Goal: Information Seeking & Learning: Understand process/instructions

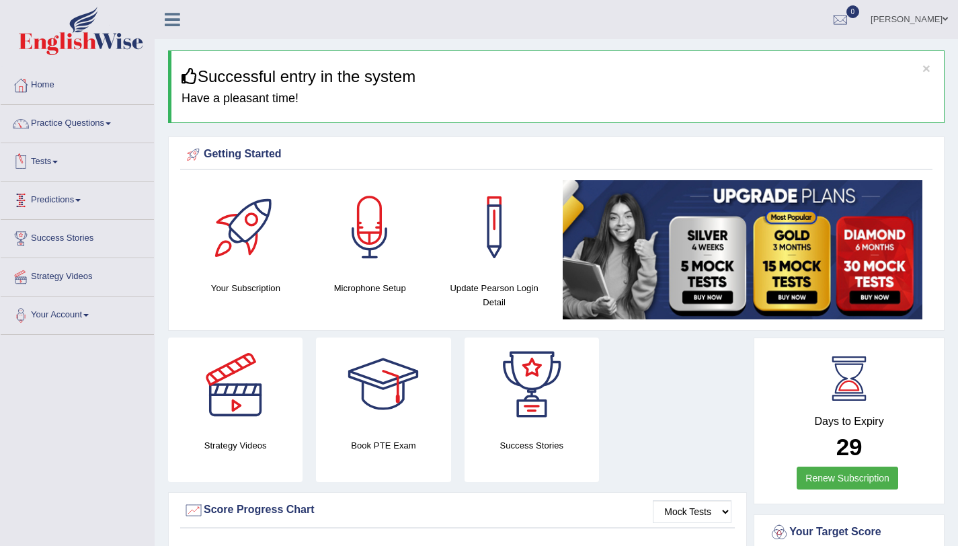
click at [49, 155] on link "Tests" at bounding box center [77, 160] width 153 height 34
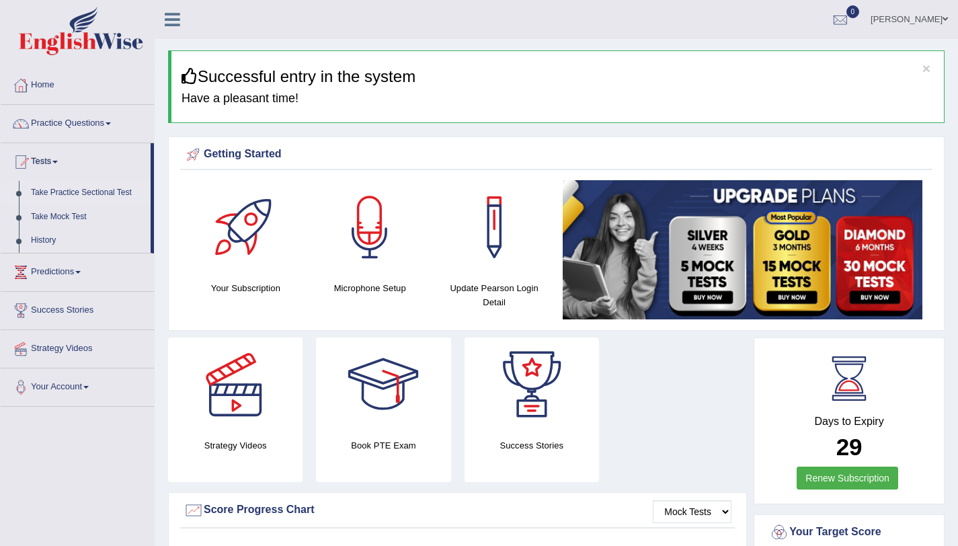
click at [110, 196] on link "Take Practice Sectional Test" at bounding box center [88, 193] width 126 height 24
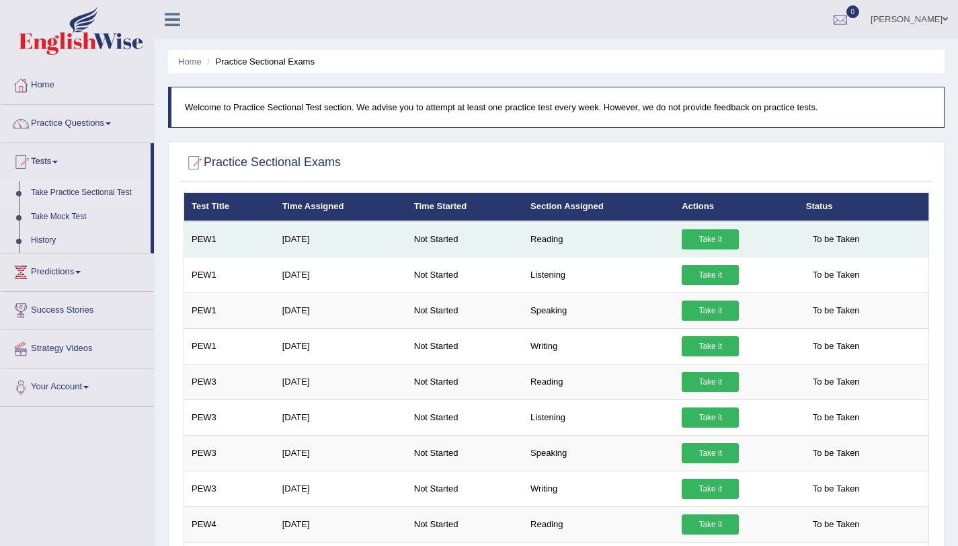
click at [712, 238] on link "Take it" at bounding box center [710, 239] width 57 height 20
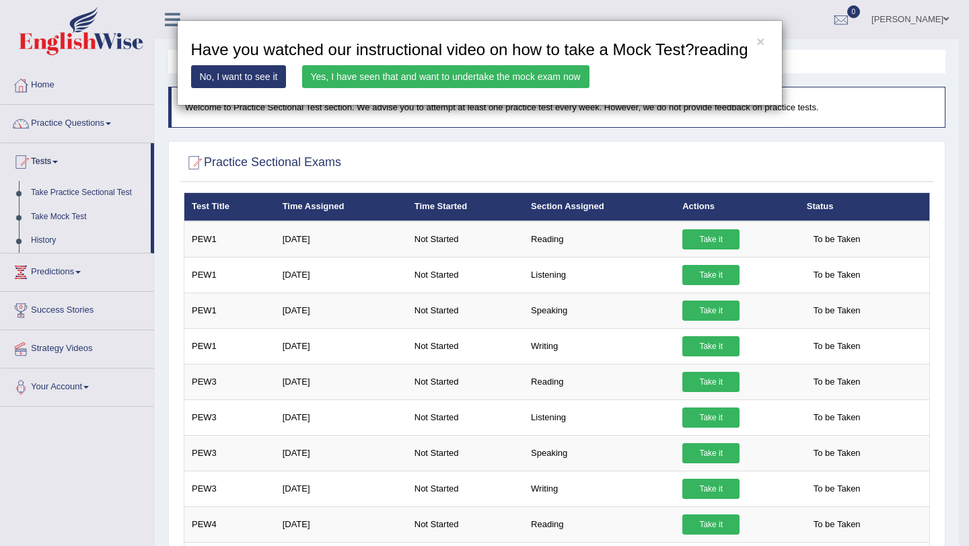
click at [248, 88] on link "No, I want to see it" at bounding box center [239, 76] width 96 height 23
